Goal: Register for event/course

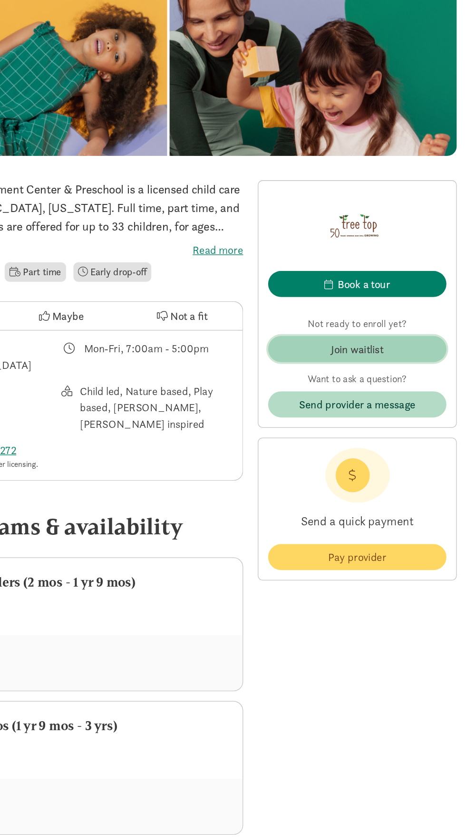
click at [425, 400] on span "Join waitlist" at bounding box center [381, 402] width 124 height 13
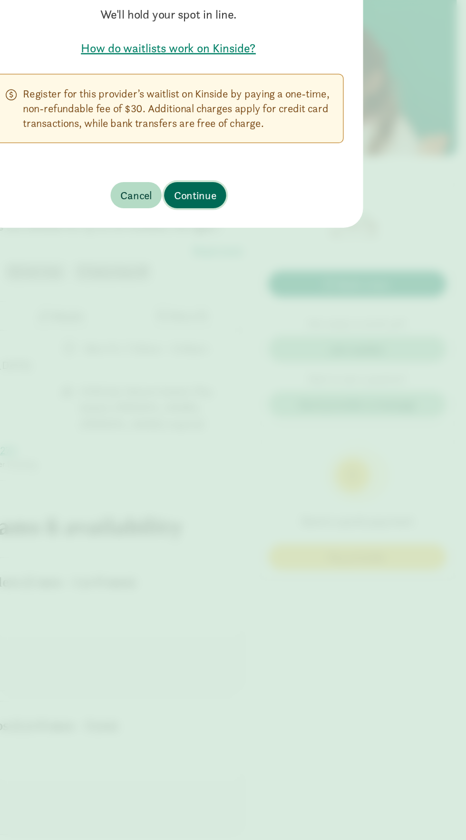
click at [261, 286] on span "Continue" at bounding box center [253, 282] width 33 height 13
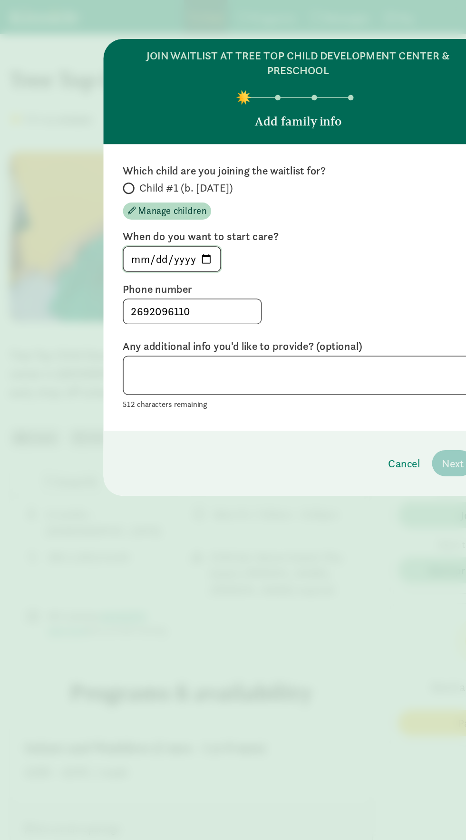
click at [148, 209] on input "[DATE]" at bounding box center [135, 202] width 76 height 19
type input "[DATE]"
click at [114, 150] on span "Child #1 (b. [DATE])" at bounding box center [145, 146] width 73 height 11
click at [102, 150] on input "Child #1 (b. [DATE])" at bounding box center [99, 147] width 6 height 6
radio input "true"
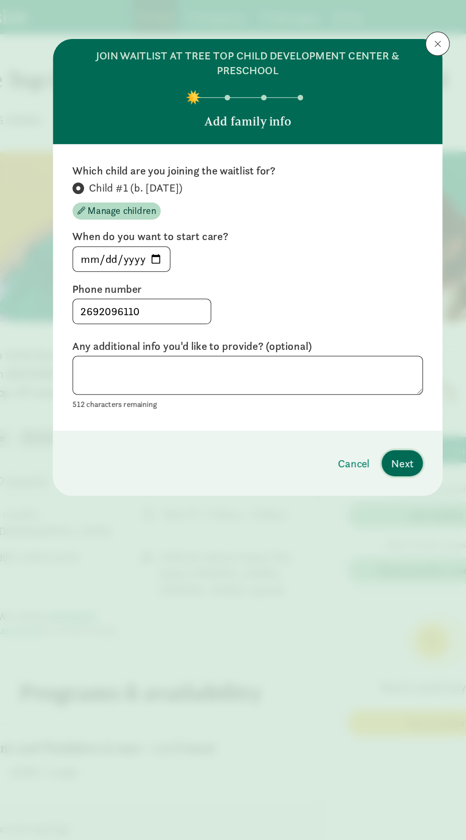
click at [359, 361] on span "Next" at bounding box center [353, 362] width 17 height 13
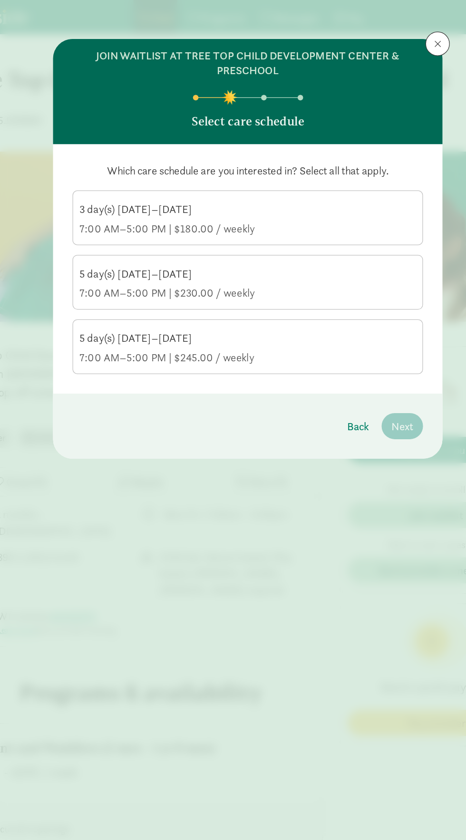
click at [125, 265] on div "5 day(s) [DATE]–[DATE]" at bounding box center [232, 264] width 263 height 11
click at [0, 0] on input "5 day(s) [DATE]–[DATE] 7:00 AM–5:00 PM | $245.00 / weekly" at bounding box center [0, 0] width 0 height 0
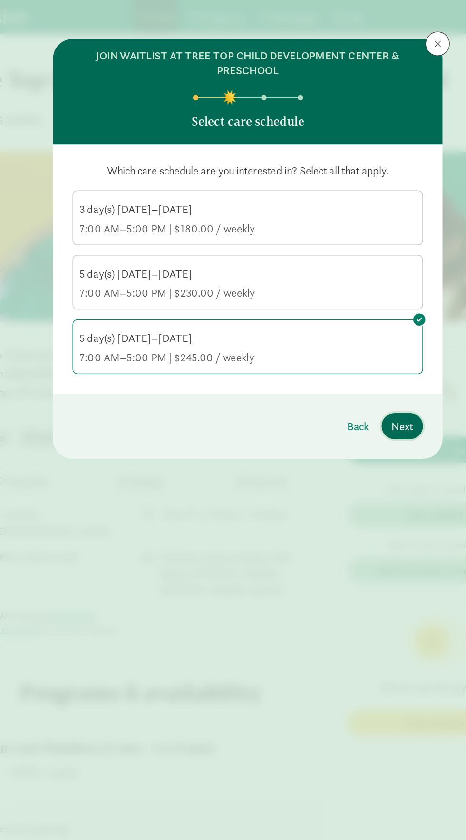
click at [355, 328] on span "Next" at bounding box center [353, 333] width 17 height 13
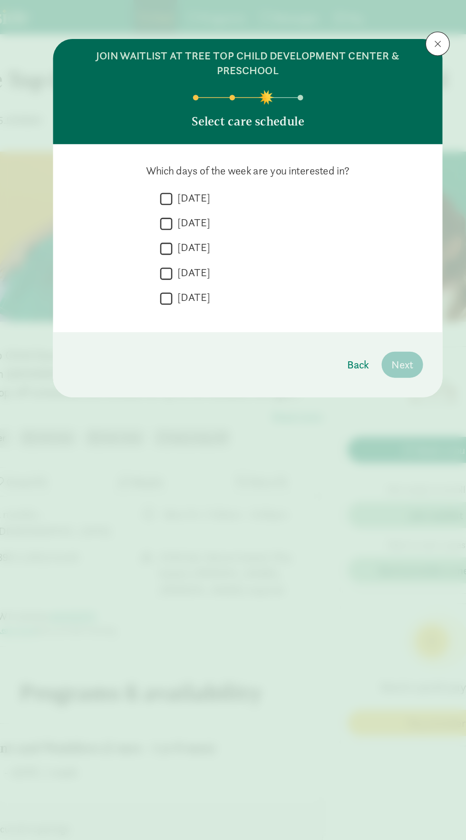
click at [165, 154] on input "[DATE]" at bounding box center [170, 155] width 10 height 13
checkbox input "true"
click at [169, 176] on input "[DATE]" at bounding box center [170, 174] width 10 height 13
checkbox input "true"
click at [183, 196] on label "[DATE]" at bounding box center [189, 193] width 30 height 11
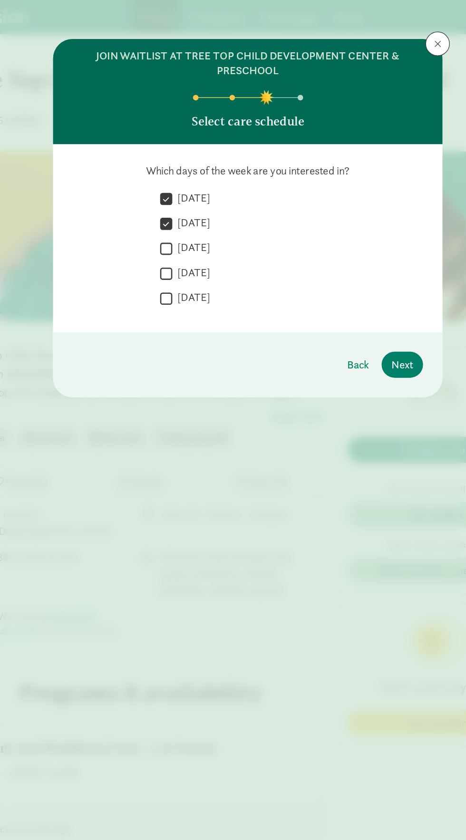
click at [174, 196] on input "[DATE]" at bounding box center [170, 194] width 10 height 13
checkbox input "true"
click at [177, 214] on label "[DATE]" at bounding box center [189, 212] width 30 height 11
click at [174, 214] on input "[DATE]" at bounding box center [170, 213] width 10 height 13
checkbox input "true"
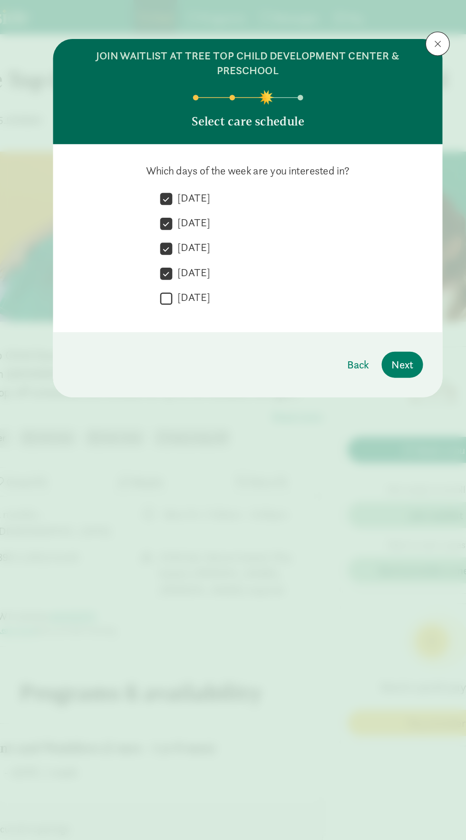
click at [182, 236] on label "[DATE]" at bounding box center [189, 232] width 30 height 11
click at [174, 236] on input "[DATE]" at bounding box center [170, 233] width 10 height 13
checkbox input "true"
click at [354, 288] on span "Next" at bounding box center [353, 285] width 17 height 13
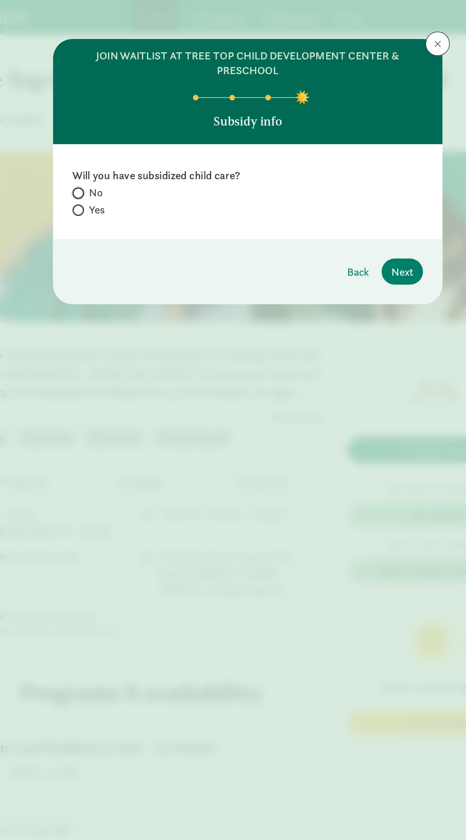
click at [101, 151] on input "No" at bounding box center [99, 151] width 6 height 6
radio input "true"
click at [358, 215] on span "Next" at bounding box center [353, 212] width 17 height 13
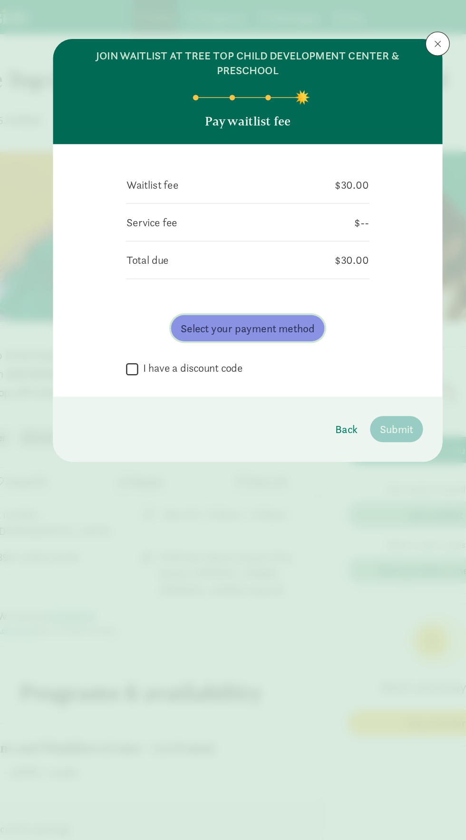
click at [199, 254] on span "Select your payment method" at bounding box center [233, 256] width 105 height 13
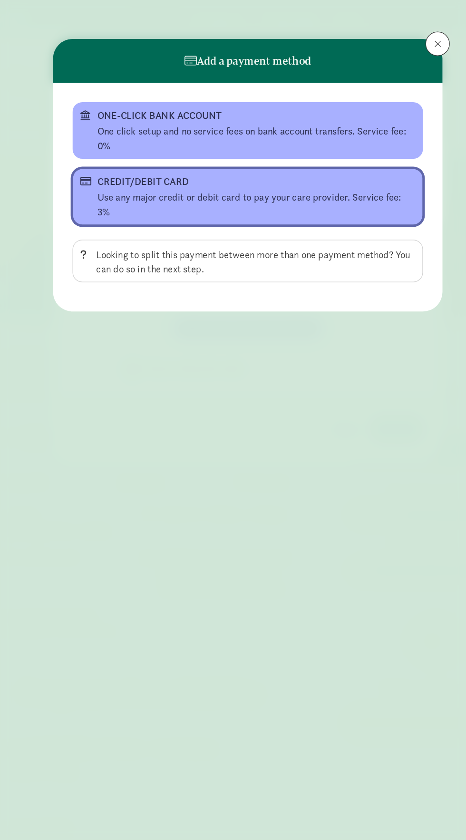
click at [120, 148] on button "CREDIT/DEBIT CARD Use any major credit or debit card to pay your care provider.…" at bounding box center [233, 154] width 274 height 44
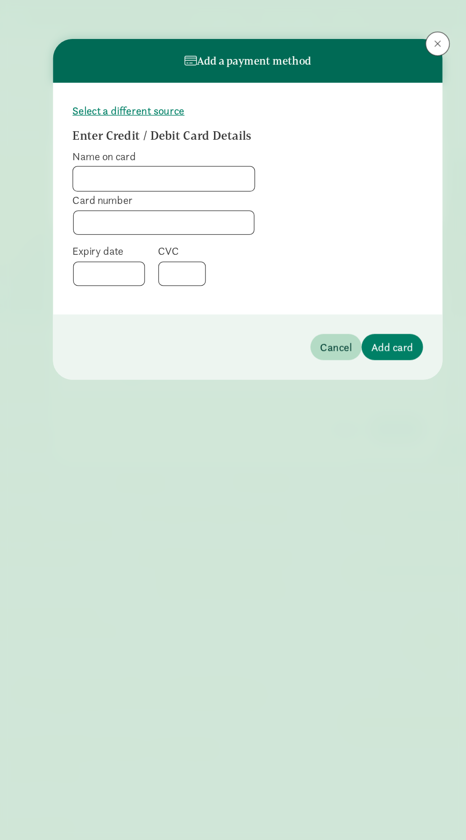
click at [113, 137] on input "Name on card" at bounding box center [168, 139] width 142 height 19
type input "[PERSON_NAME]"
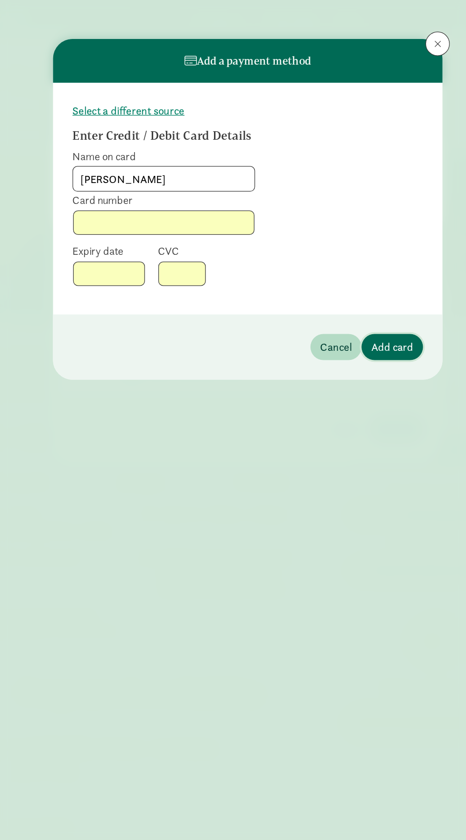
click at [358, 269] on span "Add card" at bounding box center [346, 271] width 33 height 13
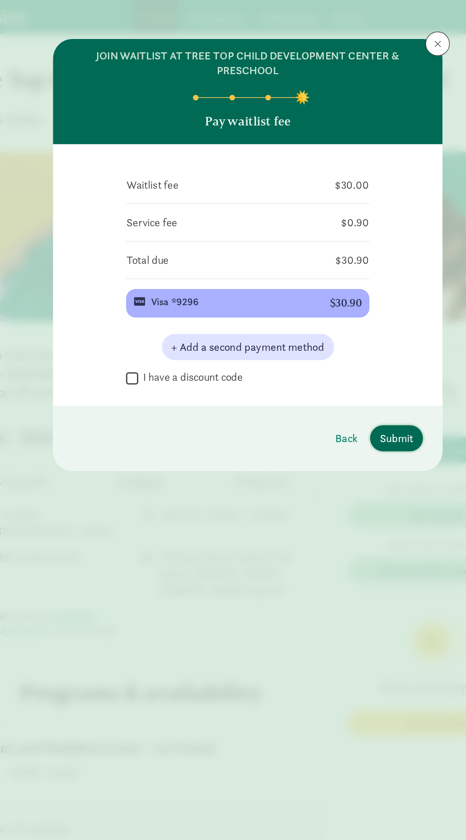
click at [353, 339] on span "Submit" at bounding box center [349, 342] width 26 height 13
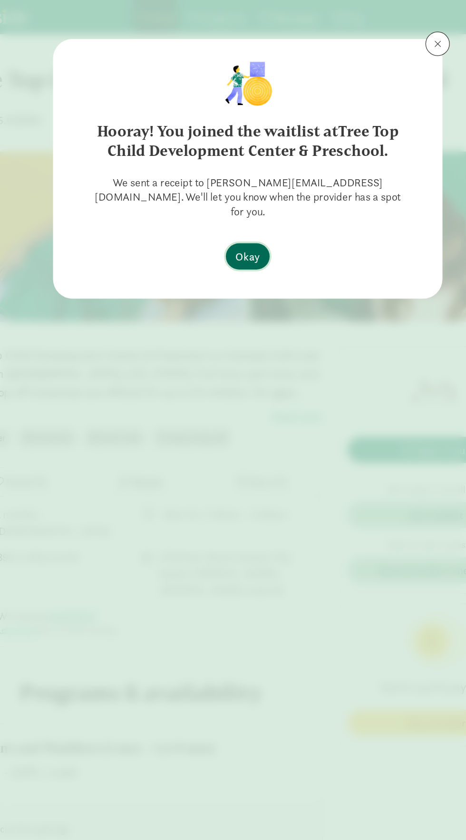
click at [236, 194] on span "Okay" at bounding box center [232, 200] width 19 height 13
click at [239, 194] on span "Okay" at bounding box center [232, 200] width 19 height 13
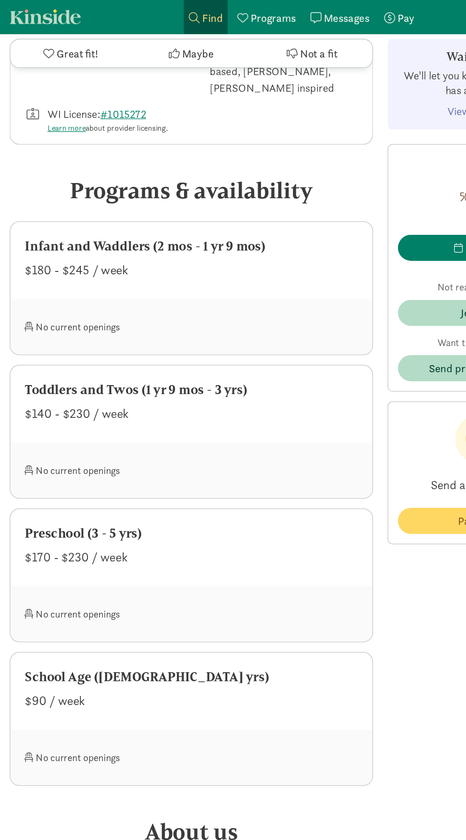
scroll to position [392, 0]
